Goal: Information Seeking & Learning: Learn about a topic

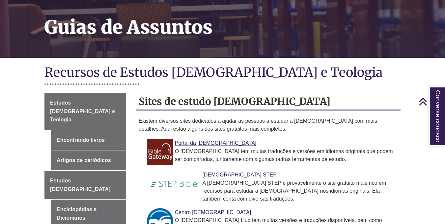
scroll to position [99, 0]
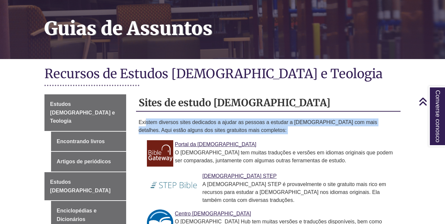
drag, startPoint x: 147, startPoint y: 118, endPoint x: 215, endPoint y: 130, distance: 69.6
click at [215, 137] on li "Portal da Bíblia O Bible Gateway tem muitas traduções e versões em idiomas orig…" at bounding box center [273, 153] width 249 height 32
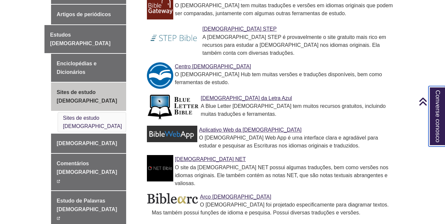
scroll to position [329, 0]
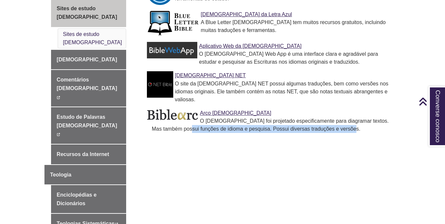
drag, startPoint x: 148, startPoint y: 111, endPoint x: 316, endPoint y: 116, distance: 167.4
click at [316, 116] on ul "Portal da Bíblia O Bible Gateway tem muitas traduções e versões em idiomas orig…" at bounding box center [268, 21] width 259 height 229
click at [316, 116] on li "Arco Bíblico O Biblearc foi projetado especificamente para diagramar textos. Ma…" at bounding box center [273, 121] width 249 height 30
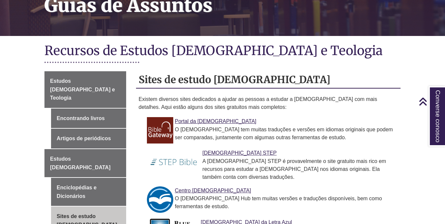
scroll to position [99, 0]
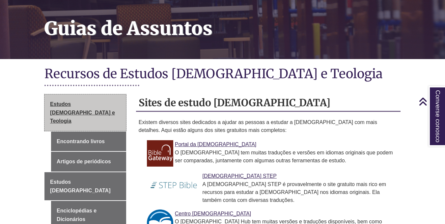
click at [86, 94] on link "Estudos Bíblicos e Teologia" at bounding box center [85, 112] width 82 height 37
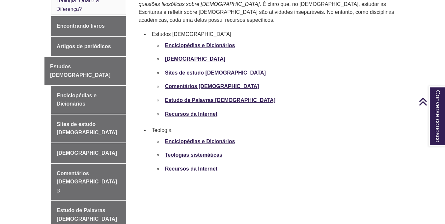
scroll to position [264, 0]
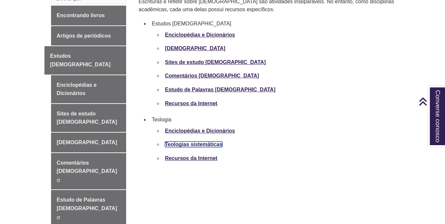
click at [210, 141] on font "Teologias sistemáticas" at bounding box center [193, 144] width 57 height 6
drag, startPoint x: 200, startPoint y: 132, endPoint x: 200, endPoint y: 127, distance: 5.0
click at [200, 155] on font "Recursos da Internet" at bounding box center [191, 158] width 52 height 6
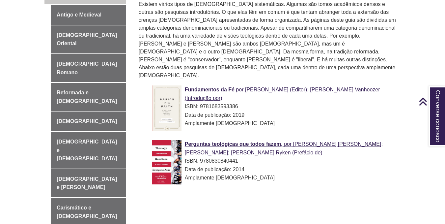
scroll to position [197, 0]
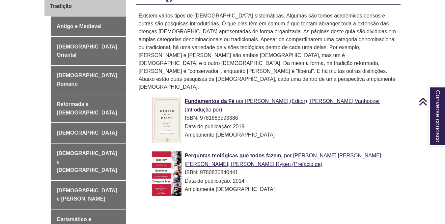
click at [251, 151] on div "Perguntas teológicas que todos fazem, por [PERSON_NAME] [PERSON_NAME]; [PERSON_…" at bounding box center [273, 172] width 243 height 42
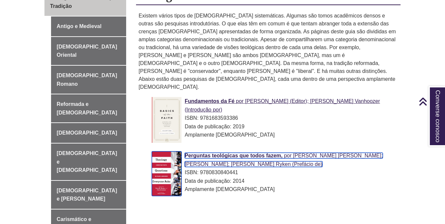
click at [227, 153] on font "Perguntas teológicas que todos fazem," at bounding box center [234, 156] width 98 height 6
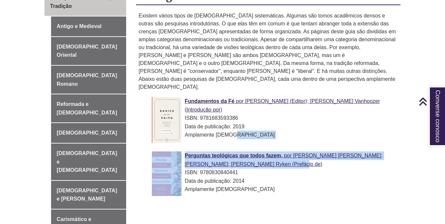
drag, startPoint x: 184, startPoint y: 130, endPoint x: 269, endPoint y: 150, distance: 87.6
click at [269, 150] on ul "Fundamentos da Fé por [PERSON_NAME] (Editor); [PERSON_NAME] Vanhoozer (Introduç…" at bounding box center [268, 147] width 259 height 107
click at [269, 151] on div "Perguntas teológicas que todos fazem, por [PERSON_NAME] [PERSON_NAME]; [PERSON_…" at bounding box center [273, 172] width 243 height 42
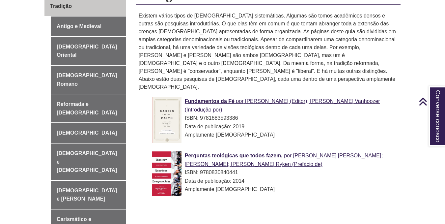
click at [186, 128] on div "Fundamentos da Fé por [PERSON_NAME] (Editor); [PERSON_NAME] Vanhoozer (Introduç…" at bounding box center [273, 121] width 243 height 49
drag, startPoint x: 249, startPoint y: 137, endPoint x: 239, endPoint y: 204, distance: 66.9
click at [239, 204] on div "Teologias Sistemáticas por Tradição Antigo e Medieval [DEMOGRAPHIC_DATA] Orient…" at bounding box center [223, 209] width 366 height 442
drag, startPoint x: 192, startPoint y: 136, endPoint x: 213, endPoint y: 141, distance: 21.6
click at [213, 151] on div "Perguntas teológicas que todos fazem, por [PERSON_NAME] [PERSON_NAME]; [PERSON_…" at bounding box center [273, 172] width 243 height 42
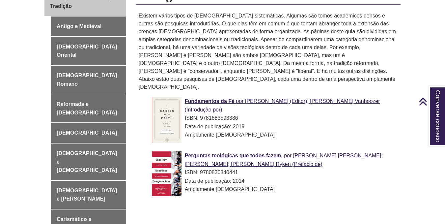
click at [191, 130] on div "Fundamentos da Fé por [PERSON_NAME] (Editor); [PERSON_NAME] Vanhoozer (Introduç…" at bounding box center [273, 121] width 243 height 49
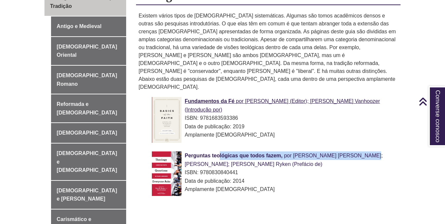
drag, startPoint x: 183, startPoint y: 140, endPoint x: 328, endPoint y: 139, distance: 145.3
click at [328, 151] on div "Perguntas teológicas que todos fazem, por [PERSON_NAME] [PERSON_NAME]; [PERSON_…" at bounding box center [273, 172] width 243 height 42
copy link "Perguntas teológicas que todos fazem, por [PERSON_NAME] [GEOGRAPHIC_DATA];"
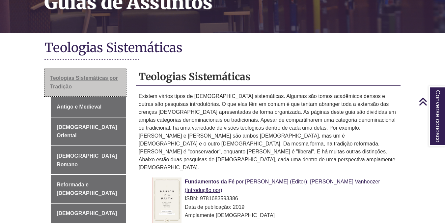
scroll to position [98, 0]
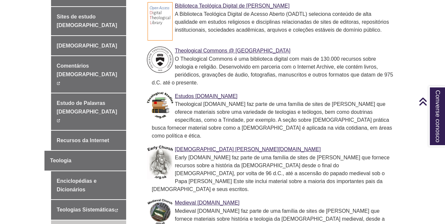
scroll to position [329, 0]
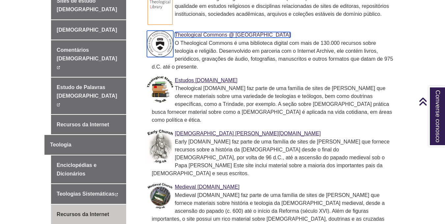
click at [204, 32] on font "Theological Commons @ Seminário Teológico de Princeton" at bounding box center [233, 35] width 116 height 6
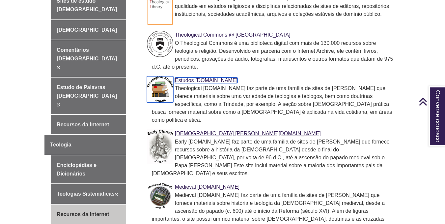
click at [184, 77] on font "Estudos Teológicos.org.uk" at bounding box center [206, 80] width 63 height 6
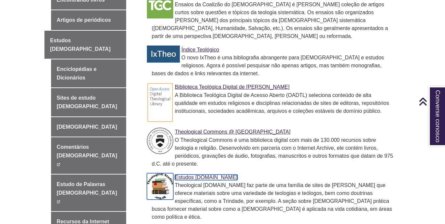
scroll to position [197, 0]
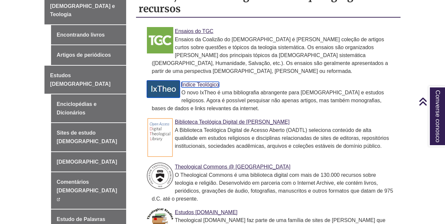
click at [202, 82] on font "Índice Teológico" at bounding box center [200, 85] width 38 height 6
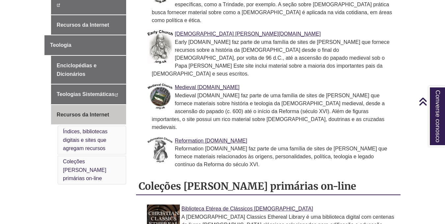
scroll to position [428, 0]
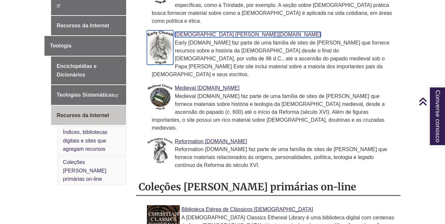
click at [196, 32] on font "Igreja Primitiva.org.uk" at bounding box center [248, 35] width 146 height 6
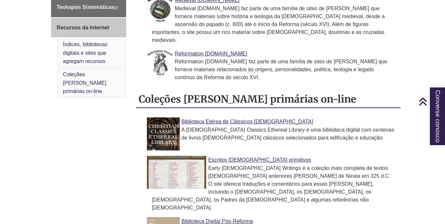
scroll to position [527, 0]
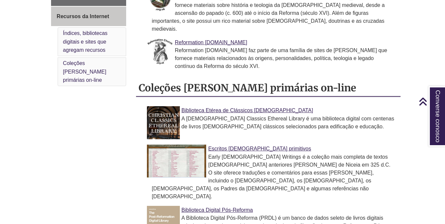
click at [243, 144] on div "Escritos cristãos primitivos Early Christian Writings é a coleção mais completa…" at bounding box center [273, 172] width 243 height 56
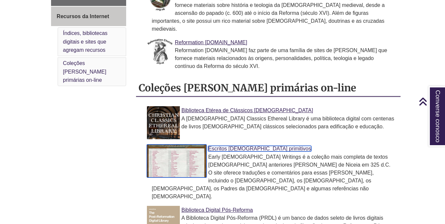
click at [243, 146] on font "Escritos cristãos primitivos" at bounding box center [259, 149] width 103 height 6
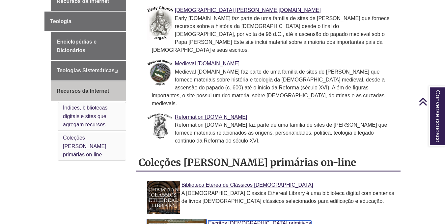
scroll to position [395, 0]
